Goal: Task Accomplishment & Management: Manage account settings

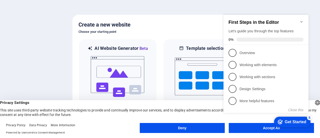
click at [179, 7] on div at bounding box center [160, 69] width 320 height 138
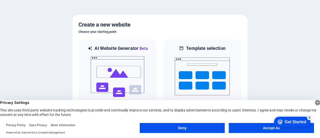
click at [254, 128] on button "Accept All" at bounding box center [271, 128] width 85 height 10
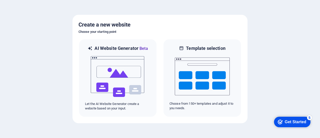
click at [293, 121] on div "Get Started" at bounding box center [296, 122] width 22 height 5
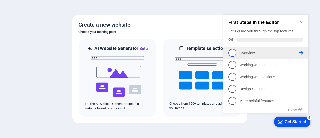
click at [242, 51] on p "Overview - incomplete" at bounding box center [270, 52] width 60 height 5
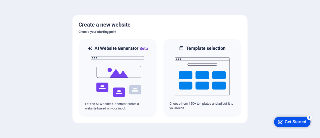
click at [292, 120] on div "Get Started" at bounding box center [296, 122] width 22 height 5
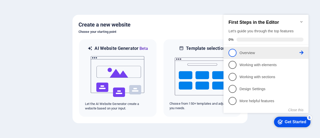
click at [254, 50] on p "Overview - incomplete" at bounding box center [270, 52] width 60 height 5
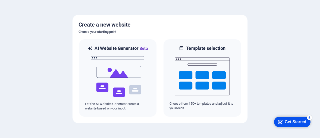
click at [270, 129] on div "checkmark Get Started 5 First Steps in the Editor Let's guide you through the t…" at bounding box center [291, 121] width 43 height 15
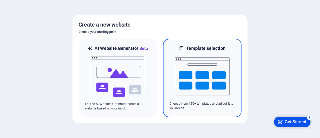
click at [216, 74] on img at bounding box center [202, 76] width 55 height 50
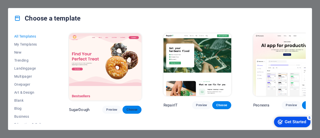
click at [127, 108] on span "Choose" at bounding box center [132, 110] width 11 height 4
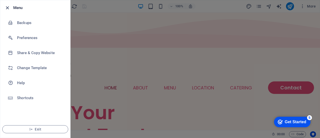
click at [6, 6] on icon "button" at bounding box center [8, 8] width 6 height 6
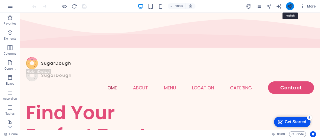
click at [0, 0] on icon "publish" at bounding box center [0, 0] width 0 height 0
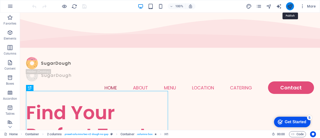
click at [0, 0] on icon "publish" at bounding box center [0, 0] width 0 height 0
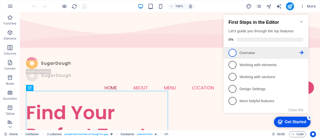
click at [234, 54] on span "1" at bounding box center [233, 53] width 8 height 8
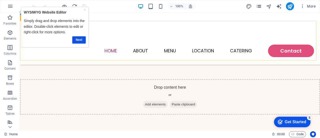
scroll to position [400, 0]
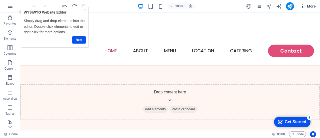
click at [308, 6] on span "More" at bounding box center [308, 6] width 16 height 5
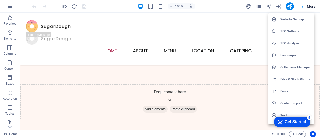
click at [308, 6] on div at bounding box center [160, 69] width 320 height 138
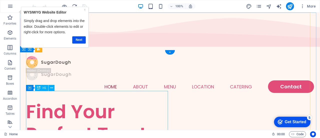
scroll to position [0, 0]
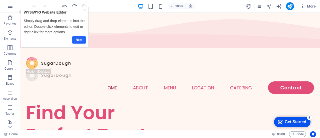
click at [78, 40] on link "Next" at bounding box center [79, 39] width 14 height 7
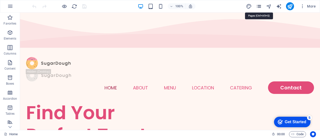
click at [0, 0] on icon "pages" at bounding box center [0, 0] width 0 height 0
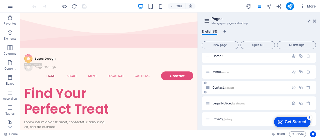
scroll to position [6, 0]
click at [303, 6] on icon "button" at bounding box center [302, 6] width 5 height 5
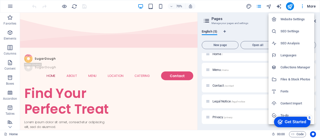
click at [301, 17] on h6 "Website Settings" at bounding box center [296, 19] width 31 height 6
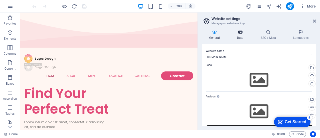
click at [242, 33] on icon at bounding box center [240, 32] width 22 height 5
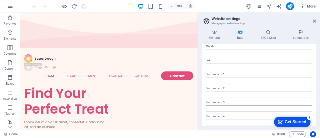
scroll to position [158, 0]
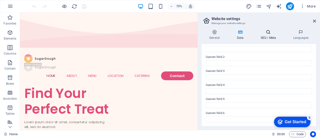
click at [268, 36] on h4 "SEO / Meta" at bounding box center [269, 35] width 33 height 11
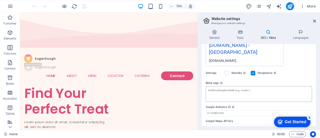
scroll to position [102, 0]
click at [298, 31] on icon at bounding box center [301, 32] width 31 height 5
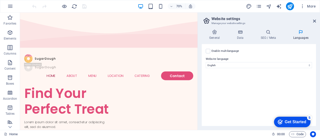
click at [281, 115] on div "checkmark Get Started 5 First Steps in the Editor Let's guide you through the t…" at bounding box center [291, 121] width 43 height 15
click at [296, 124] on div "Get Started" at bounding box center [296, 122] width 22 height 5
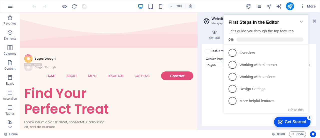
click at [216, 80] on div "Enable multilanguage To disable multilanguage delete all languages until only o…" at bounding box center [259, 85] width 114 height 82
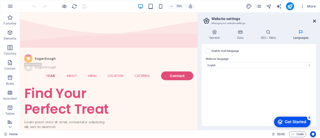
click at [314, 21] on icon at bounding box center [314, 21] width 3 height 4
